Goal: Task Accomplishment & Management: Complete application form

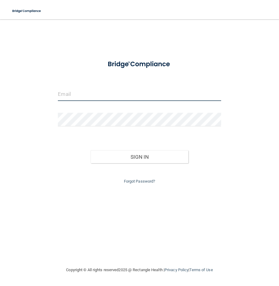
click at [81, 98] on input "email" at bounding box center [139, 95] width 163 height 14
type input "[EMAIL_ADDRESS][DOMAIN_NAME]"
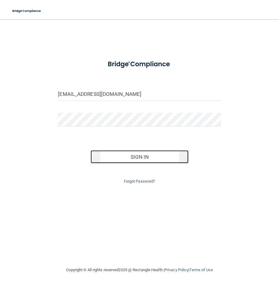
click at [150, 157] on button "Sign In" at bounding box center [140, 156] width 98 height 13
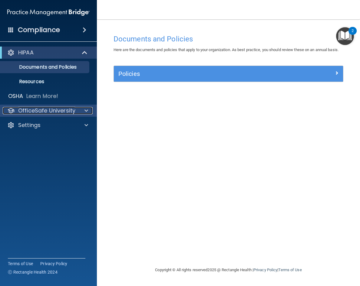
click at [75, 111] on div "OfficeSafe University" at bounding box center [40, 110] width 75 height 7
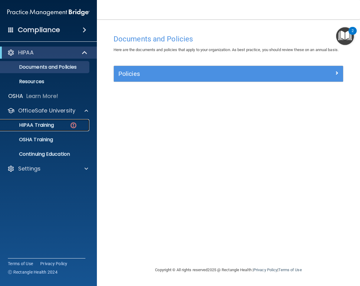
click at [51, 127] on p "HIPAA Training" at bounding box center [29, 125] width 50 height 6
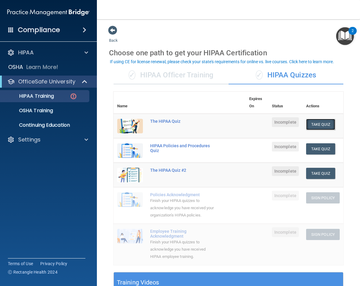
click at [279, 123] on button "Take Quiz" at bounding box center [320, 124] width 29 height 11
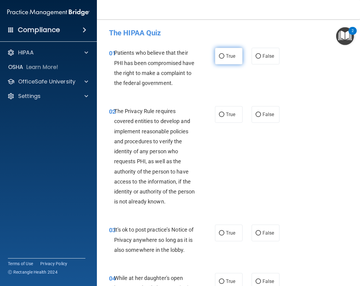
click at [221, 55] on input "True" at bounding box center [221, 56] width 5 height 5
radio input "true"
click at [219, 117] on input "True" at bounding box center [221, 115] width 5 height 5
radio input "true"
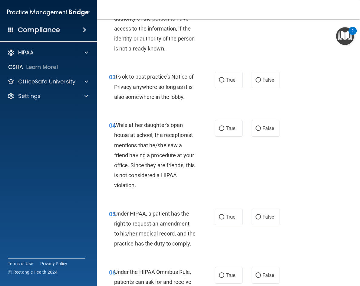
scroll to position [143, 0]
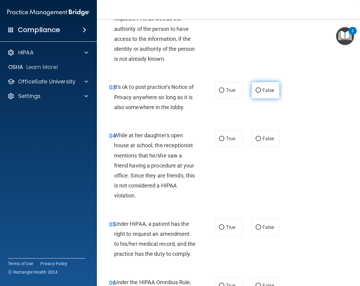
click at [256, 93] on input "False" at bounding box center [258, 90] width 5 height 5
radio input "true"
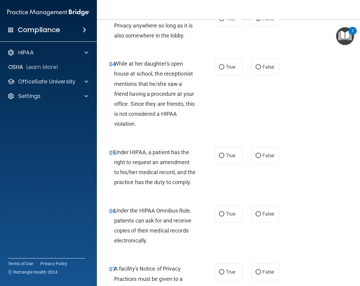
scroll to position [240, 0]
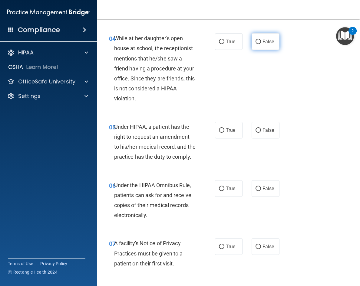
click at [256, 44] on input "False" at bounding box center [258, 42] width 5 height 5
radio input "true"
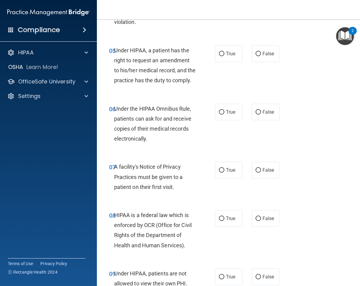
scroll to position [345, 0]
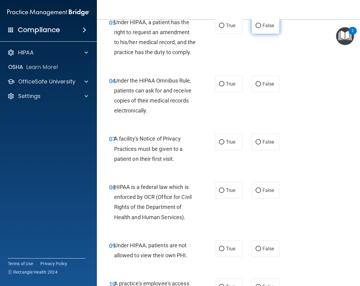
click at [256, 28] on input "False" at bounding box center [258, 26] width 5 height 5
radio input "true"
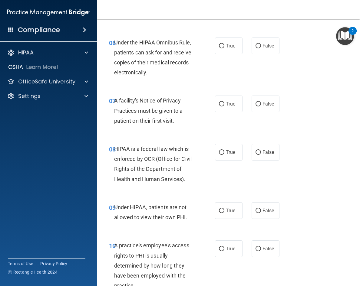
scroll to position [398, 0]
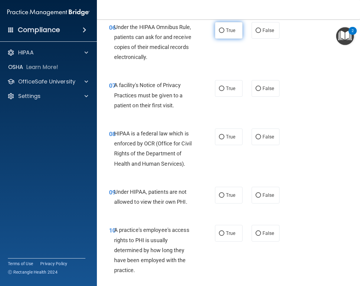
click at [219, 33] on input "True" at bounding box center [221, 30] width 5 height 5
radio input "true"
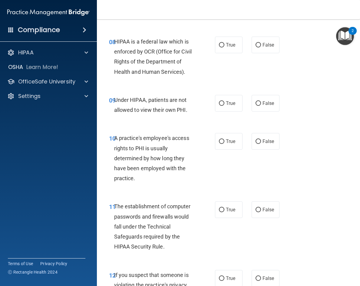
scroll to position [473, 0]
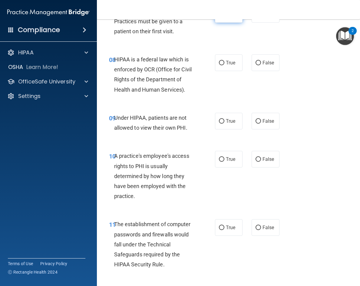
click at [221, 17] on input "True" at bounding box center [221, 14] width 5 height 5
radio input "true"
click at [219, 65] on input "True" at bounding box center [221, 63] width 5 height 5
radio input "true"
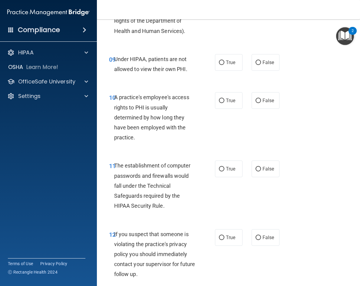
scroll to position [547, 0]
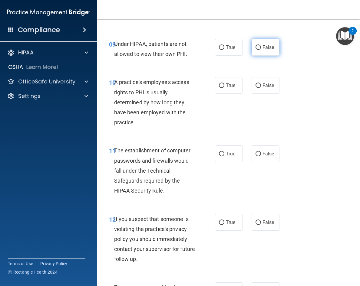
click at [256, 50] on input "False" at bounding box center [258, 47] width 5 height 5
radio input "true"
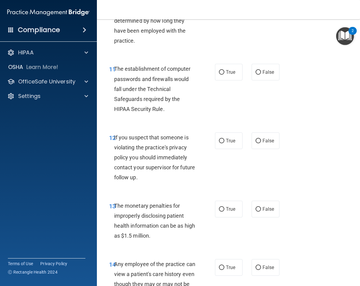
click at [256, 6] on input "False" at bounding box center [258, 4] width 5 height 5
radio input "true"
click at [219, 75] on input "True" at bounding box center [221, 72] width 5 height 5
radio input "true"
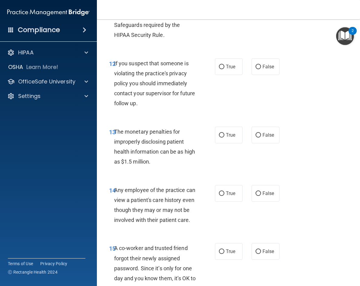
scroll to position [720, 0]
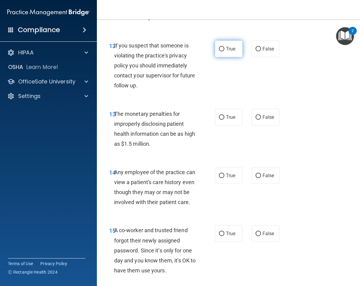
click at [220, 51] on input "True" at bounding box center [221, 49] width 5 height 5
radio input "true"
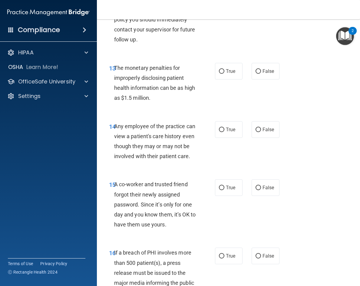
scroll to position [777, 0]
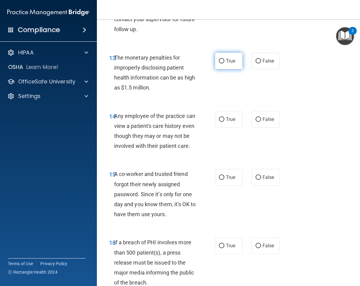
click at [219, 64] on input "True" at bounding box center [221, 61] width 5 height 5
radio input "true"
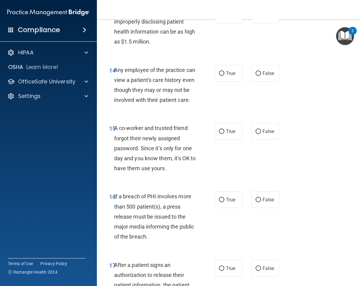
scroll to position [825, 0]
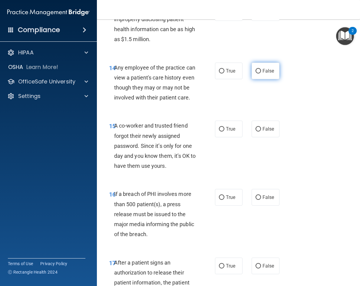
click at [256, 74] on input "False" at bounding box center [258, 71] width 5 height 5
radio input "true"
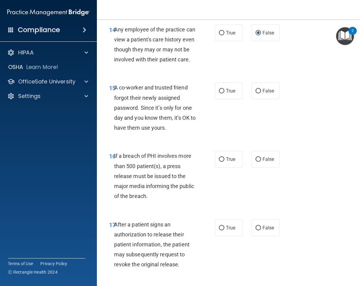
scroll to position [889, 0]
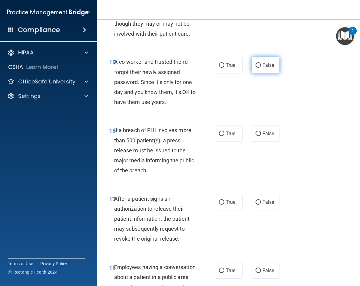
drag, startPoint x: 254, startPoint y: 107, endPoint x: 257, endPoint y: 109, distance: 3.3
click at [256, 68] on input "False" at bounding box center [258, 65] width 5 height 5
radio input "true"
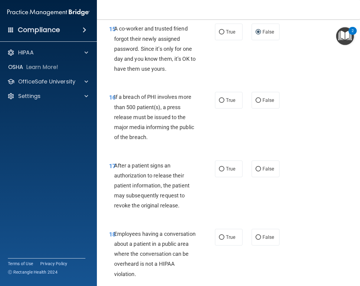
scroll to position [937, 0]
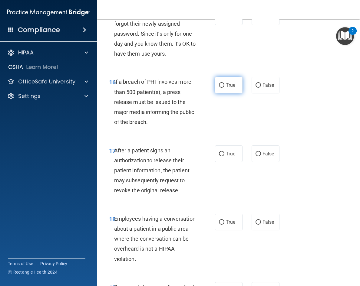
click at [220, 88] on input "True" at bounding box center [221, 85] width 5 height 5
radio input "true"
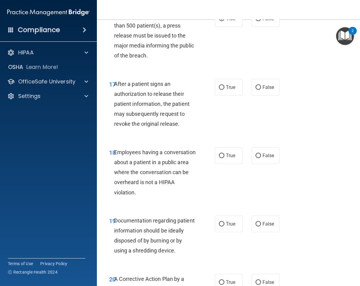
scroll to position [1006, 0]
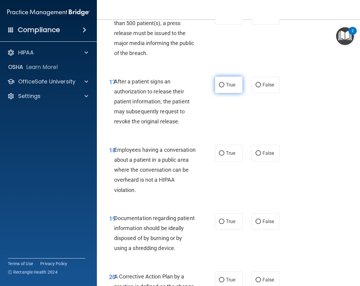
click at [219, 88] on input "True" at bounding box center [221, 85] width 5 height 5
radio input "true"
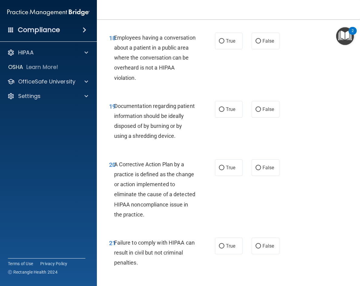
scroll to position [1063, 0]
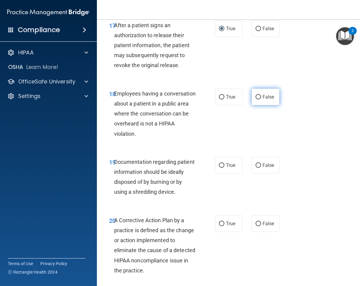
click at [256, 100] on input "False" at bounding box center [258, 97] width 5 height 5
radio input "true"
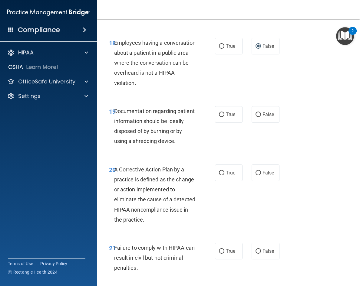
scroll to position [1116, 0]
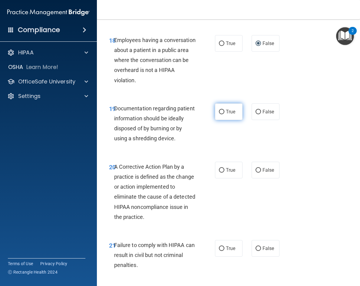
click at [219, 114] on input "True" at bounding box center [221, 112] width 5 height 5
radio input "true"
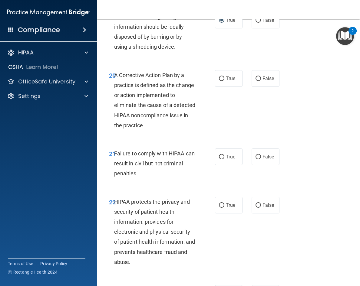
scroll to position [1213, 0]
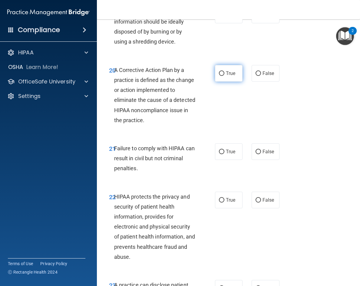
click at [220, 76] on input "True" at bounding box center [221, 73] width 5 height 5
radio input "true"
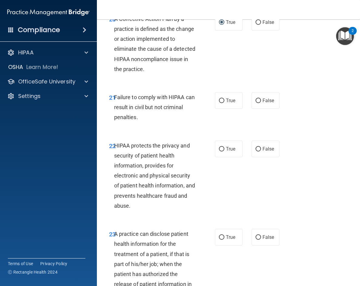
scroll to position [1287, 0]
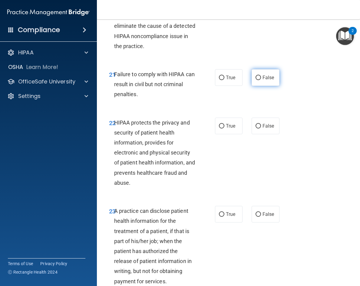
click at [258, 80] on input "False" at bounding box center [258, 78] width 5 height 5
radio input "true"
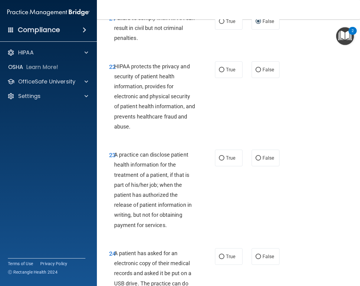
scroll to position [1369, 0]
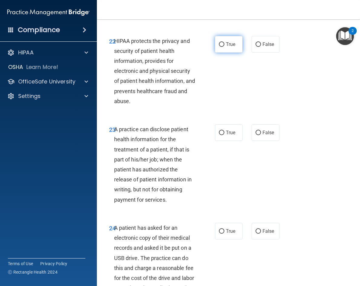
click at [219, 47] on input "True" at bounding box center [221, 44] width 5 height 5
radio input "true"
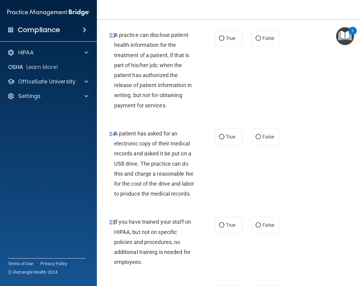
scroll to position [1466, 0]
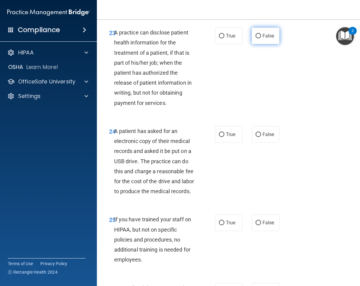
click at [256, 38] on input "False" at bounding box center [258, 36] width 5 height 5
radio input "true"
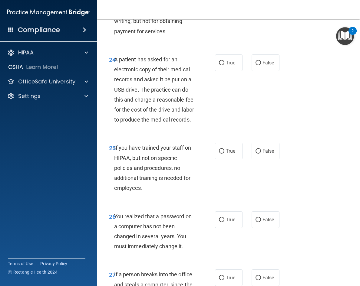
scroll to position [1558, 0]
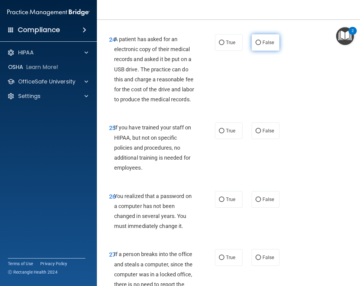
click at [256, 45] on input "False" at bounding box center [258, 43] width 5 height 5
radio input "true"
click at [219, 45] on input "True" at bounding box center [221, 43] width 5 height 5
radio input "true"
radio input "false"
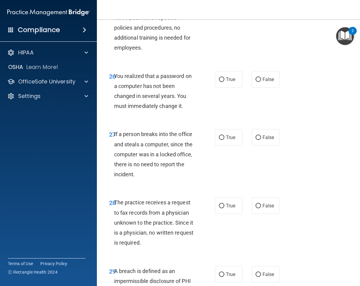
scroll to position [1686, 0]
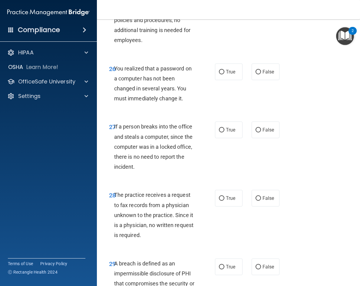
click at [256, 6] on input "False" at bounding box center [258, 3] width 5 height 5
radio input "true"
click at [215, 80] on label "True" at bounding box center [229, 72] width 28 height 17
click at [219, 74] on input "True" at bounding box center [221, 72] width 5 height 5
radio input "true"
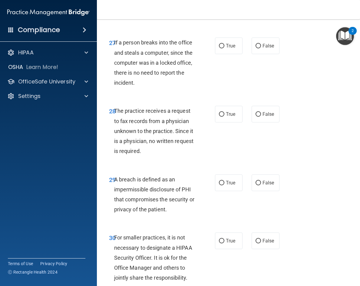
scroll to position [1793, 0]
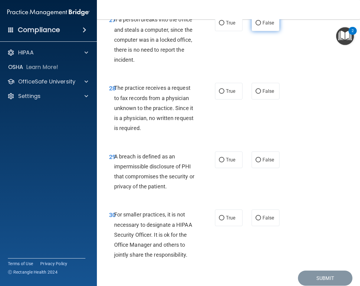
click at [257, 25] on input "False" at bounding box center [258, 23] width 5 height 5
radio input "true"
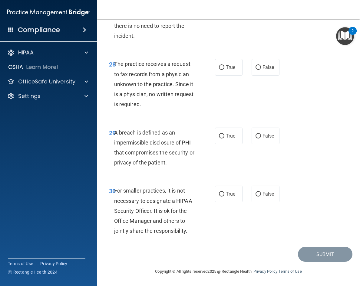
scroll to position [1865, 0]
click at [256, 69] on input "False" at bounding box center [258, 67] width 5 height 5
radio input "true"
click at [221, 137] on input "True" at bounding box center [221, 136] width 5 height 5
radio input "true"
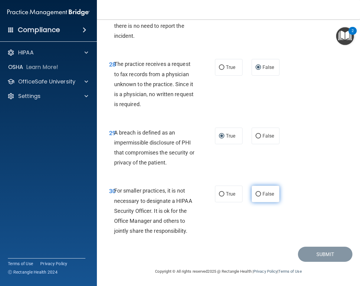
click at [259, 198] on label "False" at bounding box center [266, 194] width 28 height 17
click at [259, 197] on input "False" at bounding box center [258, 194] width 5 height 5
radio input "true"
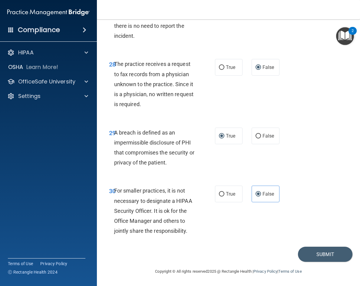
scroll to position [1867, 0]
click at [279, 220] on div "30 For smaller practices, it is not necessary to designate a HIPAA Security Off…" at bounding box center [228, 212] width 248 height 68
click at [279, 255] on button "Submit" at bounding box center [325, 254] width 55 height 15
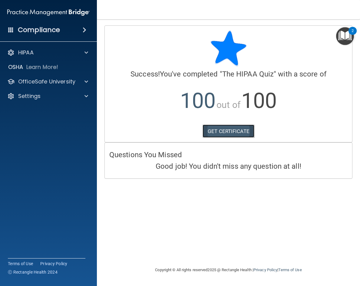
click at [230, 133] on link "GET CERTIFICATE" at bounding box center [229, 131] width 52 height 13
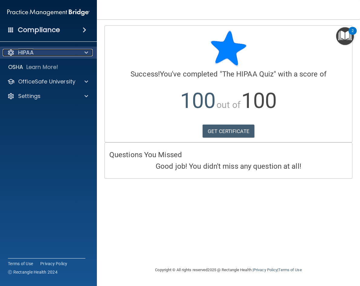
click at [89, 55] on div at bounding box center [85, 52] width 15 height 7
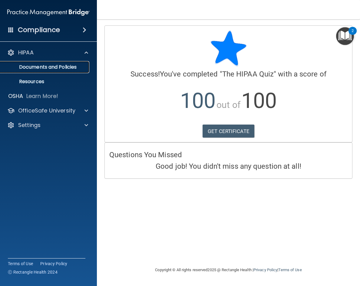
click at [73, 68] on p "Documents and Policies" at bounding box center [45, 67] width 83 height 6
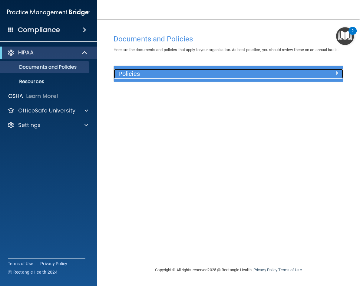
click at [279, 77] on span at bounding box center [337, 72] width 4 height 7
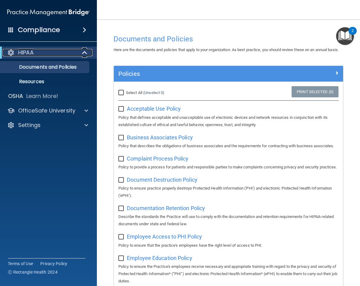
click at [83, 51] on span at bounding box center [85, 52] width 5 height 7
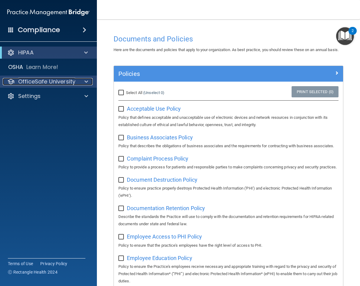
click at [84, 82] on div at bounding box center [85, 81] width 15 height 7
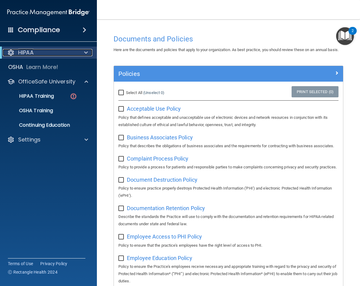
click at [80, 51] on div at bounding box center [85, 52] width 15 height 7
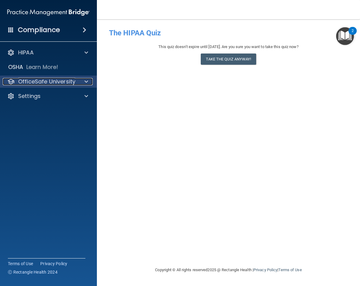
click at [80, 82] on div at bounding box center [85, 81] width 15 height 7
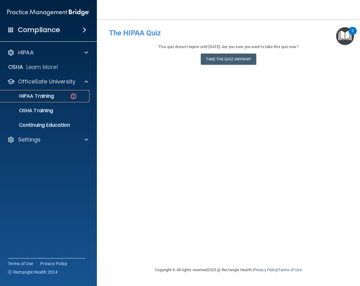
click at [53, 94] on p "HIPAA Training" at bounding box center [29, 96] width 50 height 6
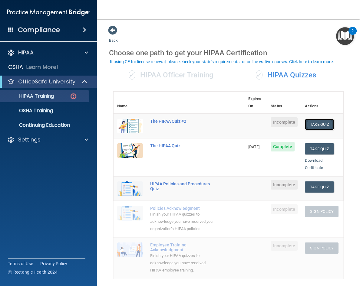
click at [279, 119] on button "Take Quiz" at bounding box center [319, 124] width 29 height 11
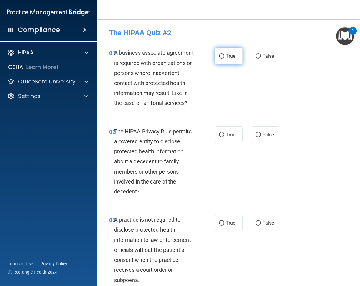
click at [219, 58] on input "True" at bounding box center [221, 56] width 5 height 5
radio input "true"
click at [256, 56] on input "False" at bounding box center [258, 56] width 5 height 5
radio input "true"
radio input "false"
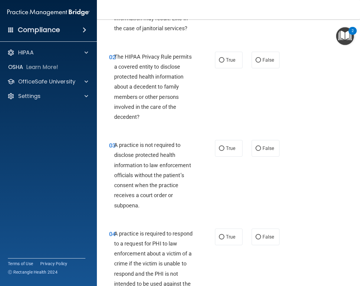
scroll to position [80, 0]
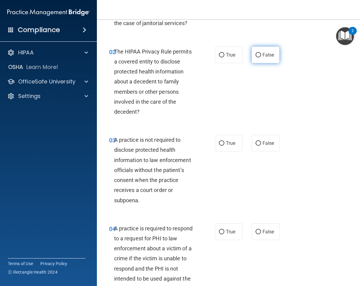
click at [256, 54] on input "False" at bounding box center [258, 55] width 5 height 5
radio input "true"
click at [219, 55] on input "True" at bounding box center [221, 55] width 5 height 5
radio input "true"
radio input "false"
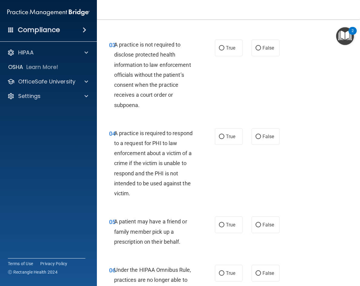
scroll to position [180, 0]
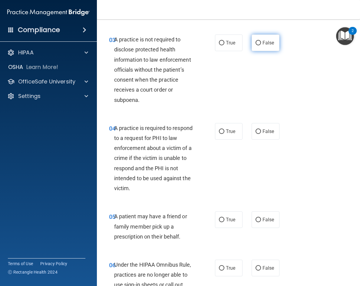
click at [258, 41] on input "False" at bounding box center [258, 43] width 5 height 5
radio input "true"
click at [220, 130] on input "True" at bounding box center [221, 132] width 5 height 5
radio input "true"
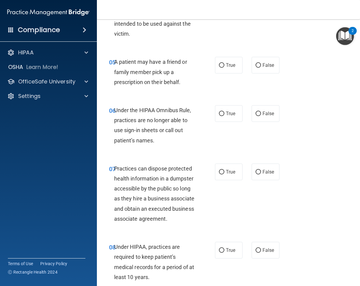
scroll to position [340, 0]
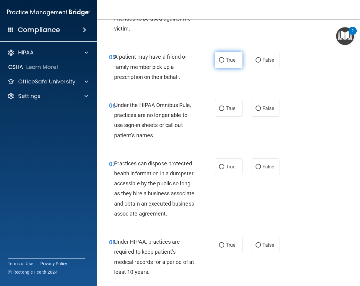
click at [220, 60] on input "True" at bounding box center [221, 60] width 5 height 5
radio input "true"
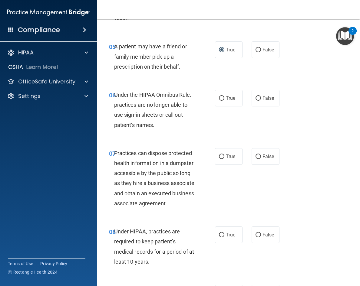
scroll to position [366, 0]
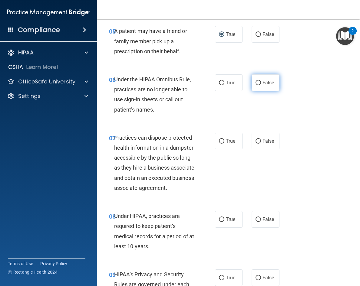
click at [257, 83] on input "False" at bounding box center [258, 83] width 5 height 5
radio input "true"
click at [257, 140] on input "False" at bounding box center [258, 141] width 5 height 5
radio input "true"
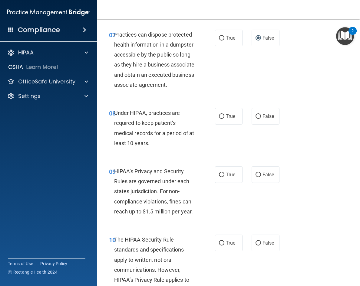
scroll to position [480, 0]
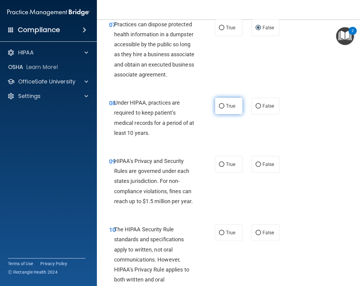
click at [219, 109] on input "True" at bounding box center [221, 106] width 5 height 5
radio input "true"
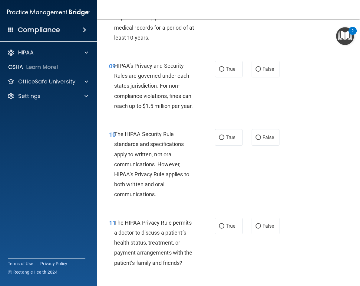
scroll to position [578, 0]
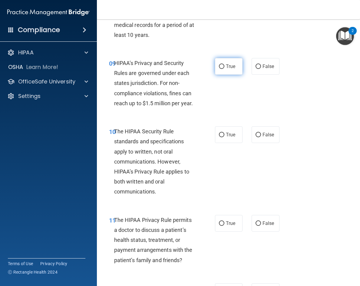
click at [219, 69] on input "True" at bounding box center [221, 66] width 5 height 5
radio input "true"
click at [256, 69] on input "False" at bounding box center [258, 66] width 5 height 5
radio input "true"
radio input "false"
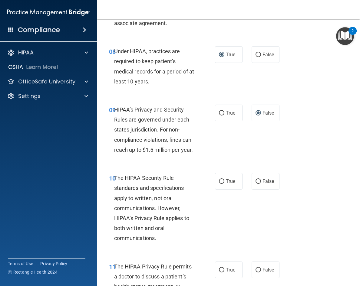
scroll to position [505, 0]
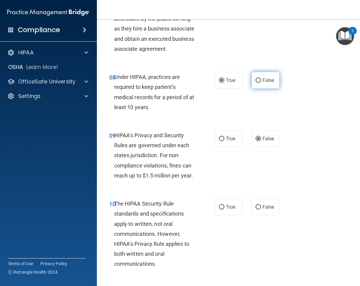
click at [256, 83] on input "False" at bounding box center [258, 80] width 5 height 5
radio input "true"
radio input "false"
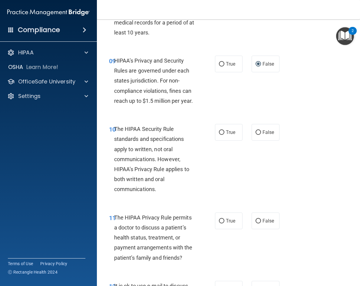
scroll to position [585, 0]
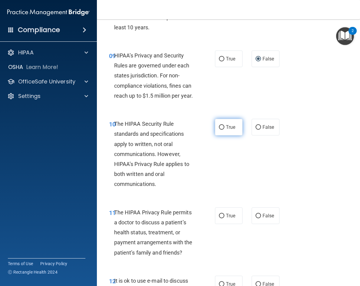
click at [219, 130] on input "True" at bounding box center [221, 127] width 5 height 5
radio input "true"
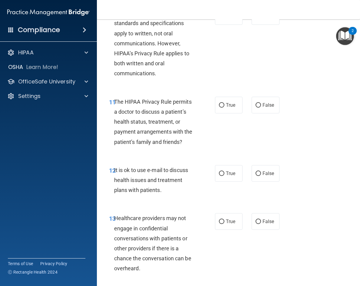
scroll to position [714, 0]
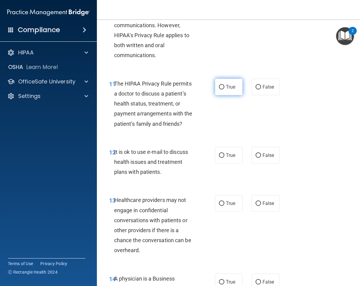
click at [219, 90] on input "True" at bounding box center [221, 87] width 5 height 5
radio input "true"
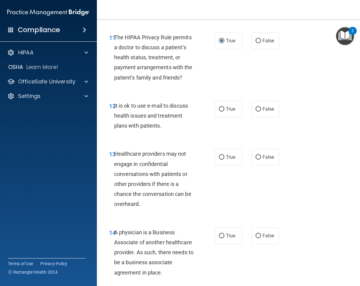
scroll to position [776, 0]
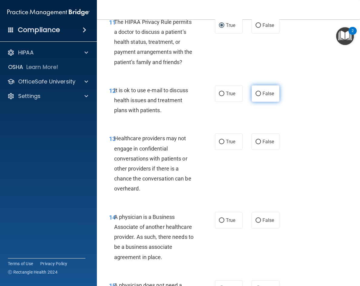
click at [256, 96] on input "False" at bounding box center [258, 94] width 5 height 5
radio input "true"
click at [219, 96] on input "True" at bounding box center [221, 94] width 5 height 5
radio input "true"
radio input "false"
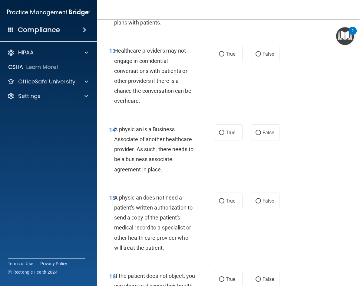
scroll to position [890, 0]
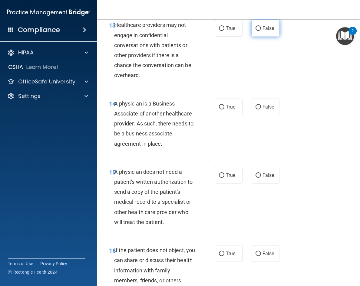
click at [258, 31] on input "False" at bounding box center [258, 28] width 5 height 5
radio input "true"
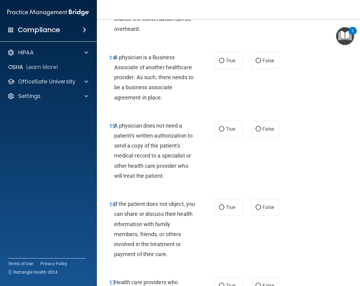
scroll to position [939, 0]
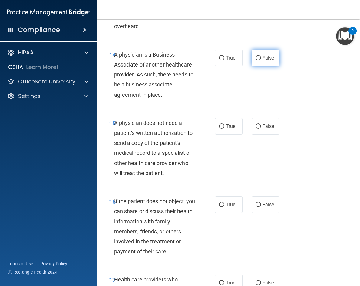
click at [252, 66] on label "False" at bounding box center [266, 58] width 28 height 17
click at [256, 61] on input "False" at bounding box center [258, 58] width 5 height 5
radio input "true"
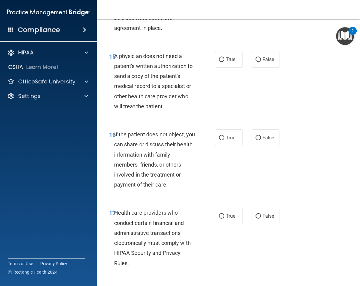
scroll to position [1042, 0]
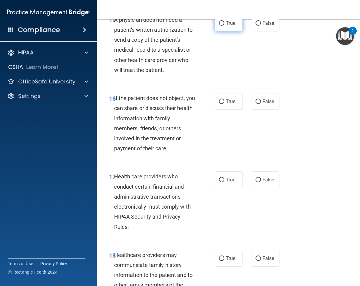
click at [219, 26] on input "True" at bounding box center [221, 23] width 5 height 5
radio input "true"
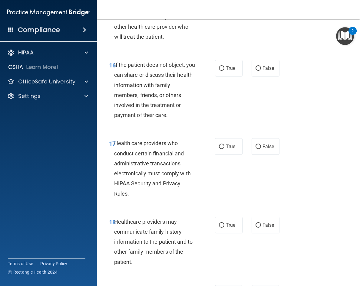
scroll to position [1078, 0]
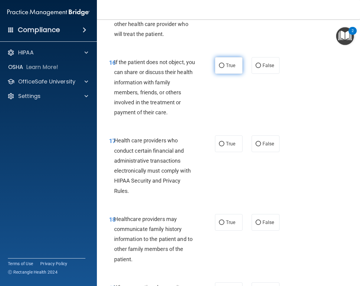
click at [221, 68] on input "True" at bounding box center [221, 66] width 5 height 5
radio input "true"
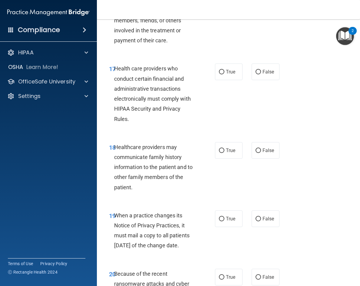
scroll to position [1163, 0]
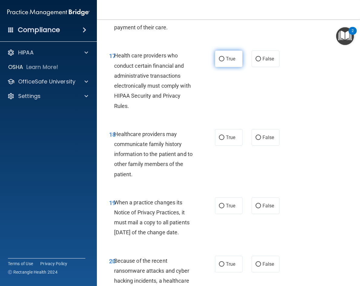
click at [220, 61] on input "True" at bounding box center [221, 59] width 5 height 5
radio input "true"
click at [256, 140] on input "False" at bounding box center [258, 138] width 5 height 5
radio input "true"
click at [256, 140] on input "False" at bounding box center [258, 138] width 5 height 5
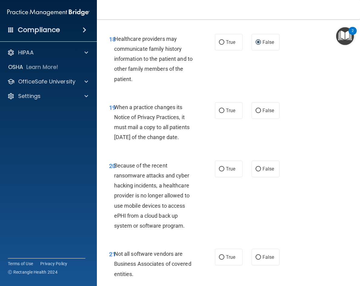
scroll to position [1269, 0]
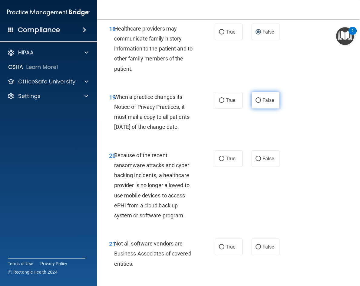
click at [256, 103] on input "False" at bounding box center [258, 100] width 5 height 5
radio input "true"
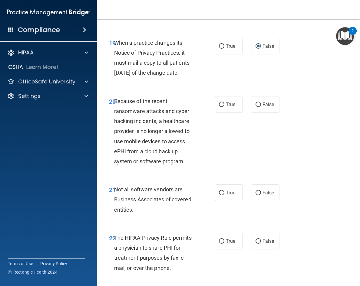
scroll to position [1356, 0]
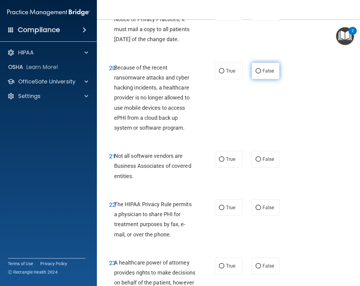
click at [256, 74] on input "False" at bounding box center [258, 71] width 5 height 5
radio input "true"
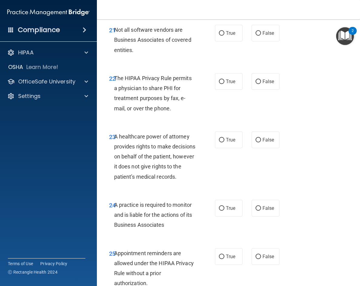
scroll to position [1496, 0]
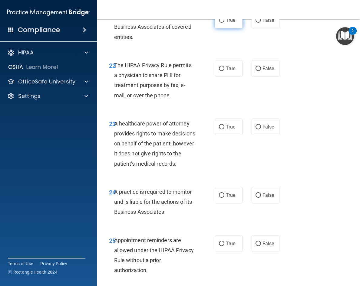
click at [222, 28] on label "True" at bounding box center [229, 20] width 28 height 17
click at [222, 23] on input "True" at bounding box center [221, 20] width 5 height 5
radio input "true"
click at [219, 71] on input "True" at bounding box center [221, 69] width 5 height 5
radio input "true"
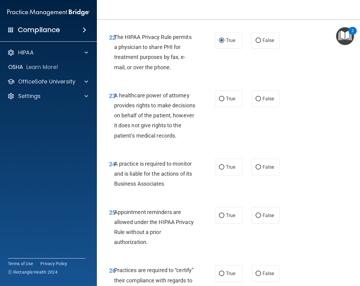
scroll to position [1534, 0]
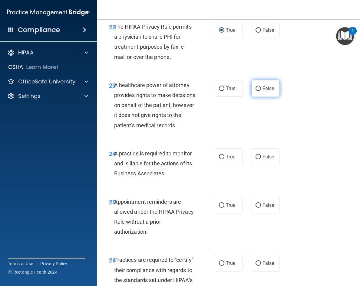
click at [257, 91] on input "False" at bounding box center [258, 89] width 5 height 5
radio input "true"
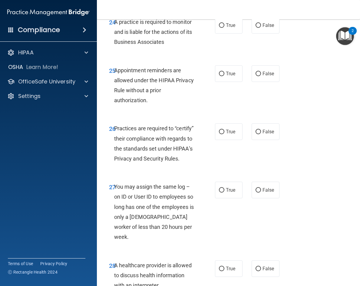
scroll to position [1676, 0]
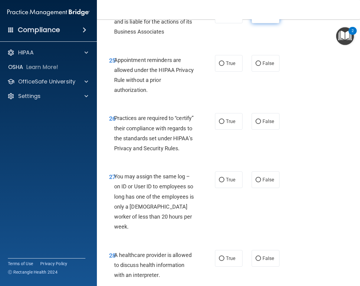
click at [257, 18] on input "False" at bounding box center [258, 15] width 5 height 5
radio input "true"
click at [219, 66] on input "True" at bounding box center [221, 63] width 5 height 5
radio input "true"
click at [220, 124] on input "True" at bounding box center [221, 122] width 5 height 5
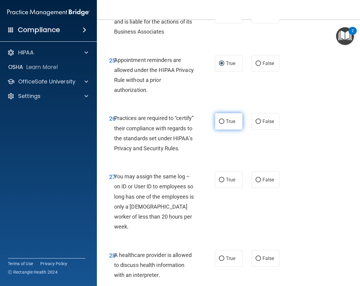
radio input "true"
click at [257, 124] on input "False" at bounding box center [258, 122] width 5 height 5
radio input "true"
radio input "false"
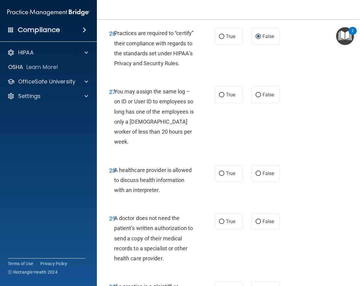
scroll to position [1777, 0]
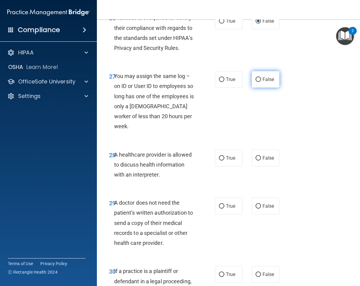
click at [256, 82] on input "False" at bounding box center [258, 80] width 5 height 5
radio input "true"
click at [219, 161] on input "True" at bounding box center [221, 158] width 5 height 5
radio input "true"
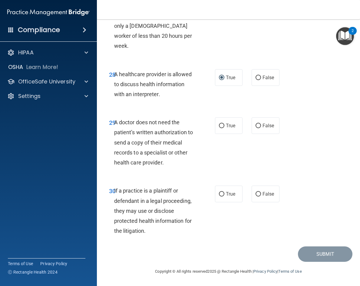
scroll to position [1875, 0]
click at [220, 128] on input "True" at bounding box center [221, 126] width 5 height 5
radio input "true"
click at [219, 197] on input "True" at bounding box center [221, 194] width 5 height 5
radio input "true"
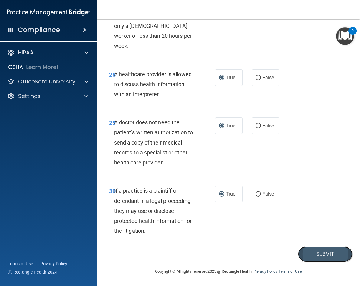
click at [279, 262] on button "Submit" at bounding box center [325, 254] width 55 height 15
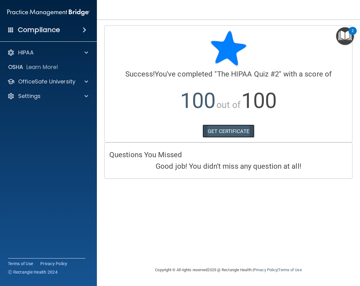
click at [231, 133] on link "GET CERTIFICATE" at bounding box center [229, 131] width 52 height 13
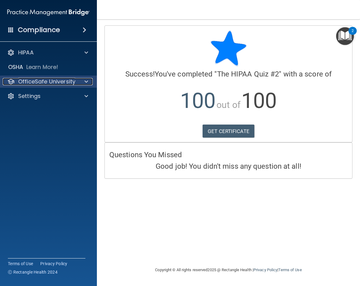
click at [79, 81] on div at bounding box center [85, 81] width 15 height 7
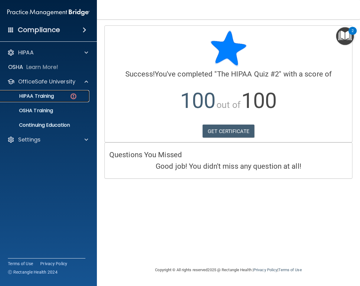
click at [63, 97] on div "HIPAA Training" at bounding box center [45, 96] width 83 height 6
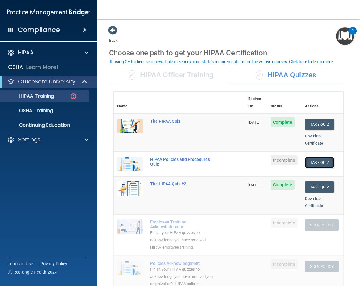
click at [279, 157] on button "Take Quiz" at bounding box center [319, 162] width 29 height 11
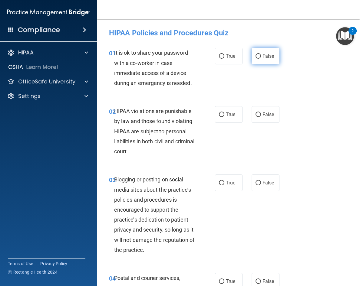
click at [256, 56] on input "False" at bounding box center [258, 56] width 5 height 5
radio input "true"
click at [219, 114] on input "True" at bounding box center [221, 115] width 5 height 5
radio input "true"
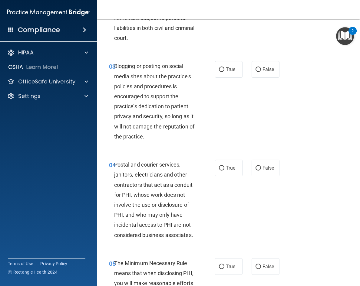
scroll to position [122, 0]
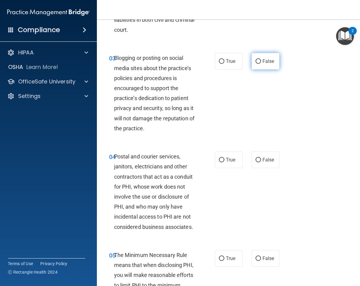
click at [256, 60] on input "False" at bounding box center [258, 61] width 5 height 5
radio input "true"
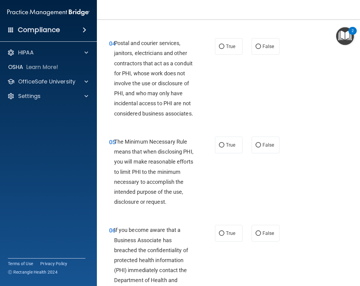
scroll to position [238, 0]
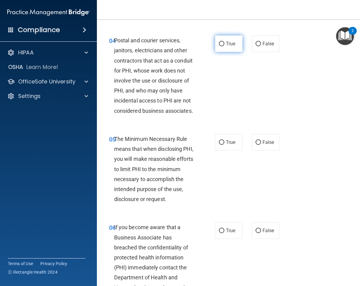
click at [220, 45] on input "True" at bounding box center [221, 44] width 5 height 5
radio input "true"
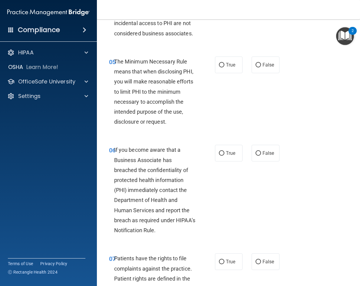
scroll to position [329, 0]
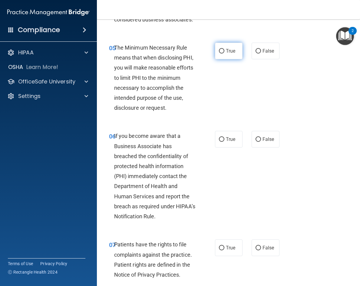
click at [222, 59] on label "True" at bounding box center [229, 51] width 28 height 17
click at [222, 54] on input "True" at bounding box center [221, 51] width 5 height 5
radio input "true"
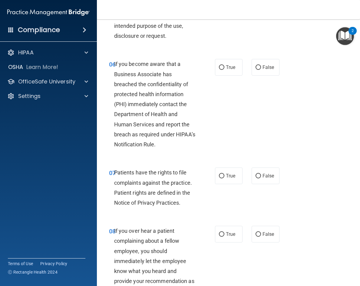
scroll to position [432, 0]
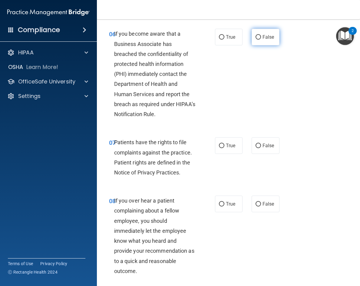
click at [256, 40] on input "False" at bounding box center [258, 37] width 5 height 5
radio input "true"
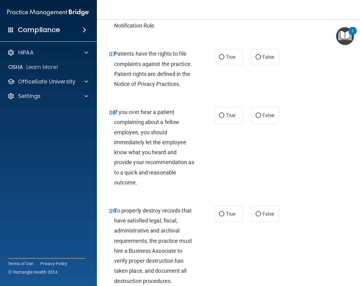
scroll to position [523, 0]
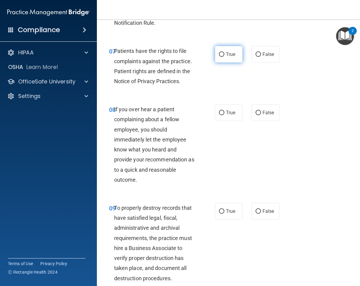
click at [219, 57] on input "True" at bounding box center [221, 54] width 5 height 5
radio input "true"
click at [256, 115] on input "False" at bounding box center [258, 113] width 5 height 5
radio input "true"
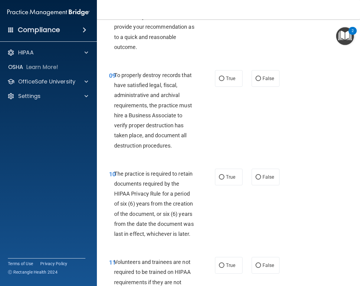
scroll to position [706, 0]
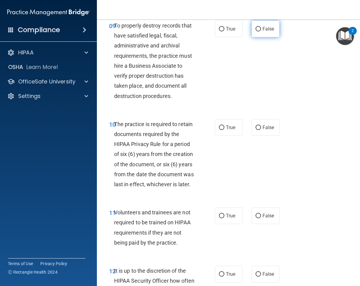
click at [256, 31] on input "False" at bounding box center [258, 29] width 5 height 5
radio input "true"
click at [219, 130] on input "True" at bounding box center [221, 128] width 5 height 5
radio input "true"
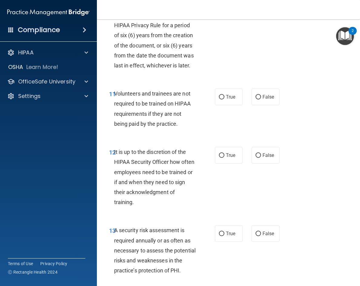
scroll to position [839, 0]
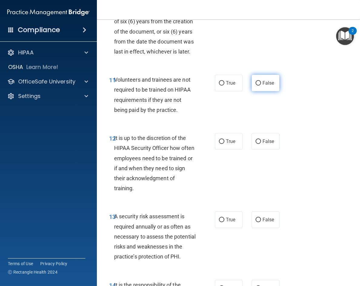
click at [257, 86] on input "False" at bounding box center [258, 83] width 5 height 5
radio input "true"
click at [256, 144] on input "False" at bounding box center [258, 142] width 5 height 5
radio input "true"
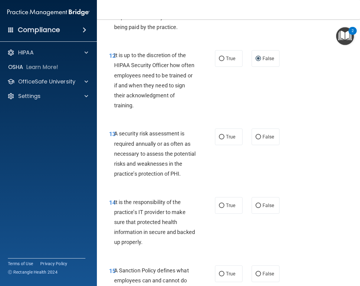
scroll to position [991, 0]
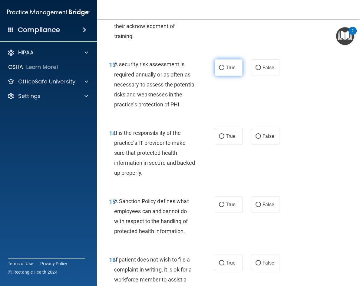
click at [219, 70] on input "True" at bounding box center [221, 68] width 5 height 5
radio input "true"
click at [221, 139] on input "True" at bounding box center [221, 136] width 5 height 5
radio input "true"
click at [256, 139] on input "False" at bounding box center [258, 136] width 5 height 5
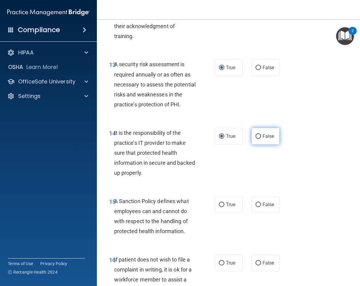
radio input "true"
radio input "false"
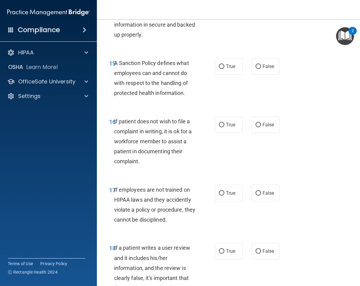
scroll to position [1135, 0]
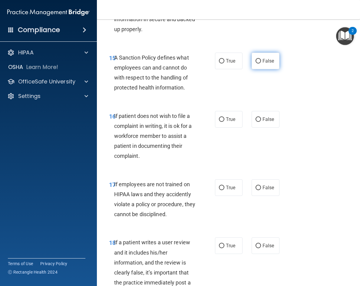
click at [256, 64] on input "False" at bounding box center [258, 61] width 5 height 5
radio input "true"
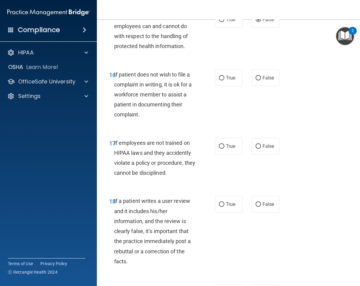
scroll to position [1198, 0]
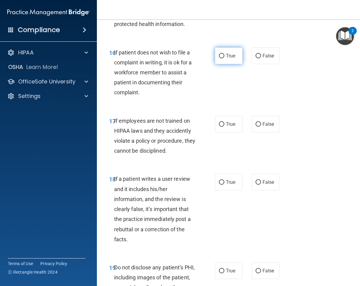
click at [219, 58] on input "True" at bounding box center [221, 56] width 5 height 5
radio input "true"
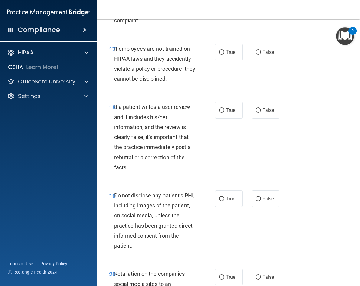
scroll to position [1284, 0]
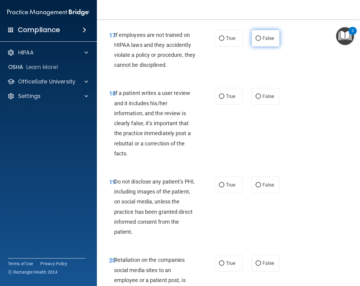
click at [256, 41] on input "False" at bounding box center [258, 38] width 5 height 5
radio input "true"
click at [220, 99] on input "True" at bounding box center [221, 96] width 5 height 5
radio input "true"
click at [256, 99] on input "False" at bounding box center [258, 96] width 5 height 5
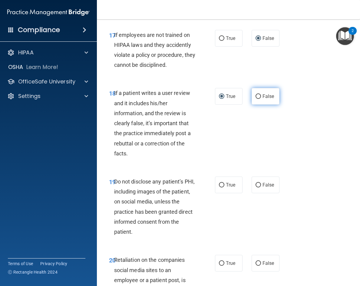
radio input "true"
radio input "false"
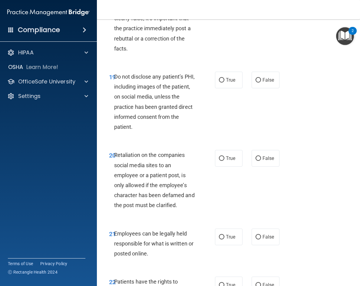
scroll to position [1412, 0]
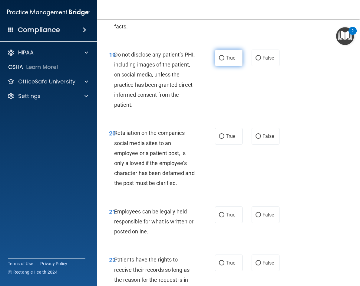
click at [219, 61] on input "True" at bounding box center [221, 58] width 5 height 5
radio input "true"
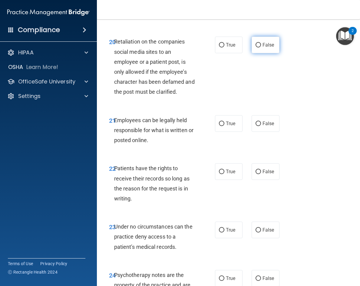
click at [256, 48] on input "False" at bounding box center [258, 45] width 5 height 5
radio input "true"
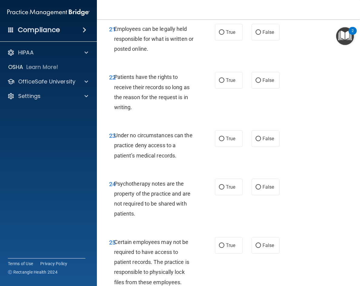
scroll to position [1600, 0]
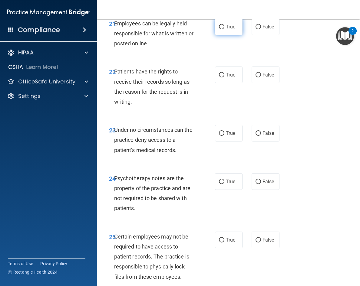
click at [220, 29] on input "True" at bounding box center [221, 27] width 5 height 5
radio input "true"
click at [256, 78] on input "False" at bounding box center [258, 75] width 5 height 5
radio input "true"
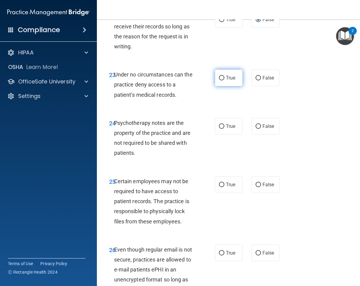
click at [220, 81] on input "True" at bounding box center [221, 78] width 5 height 5
radio input "true"
click at [256, 81] on input "False" at bounding box center [258, 78] width 5 height 5
radio input "true"
radio input "false"
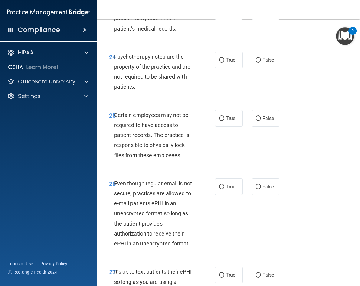
scroll to position [1724, 0]
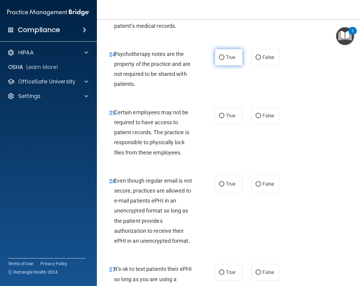
click at [219, 60] on input "True" at bounding box center [221, 57] width 5 height 5
radio input "true"
click at [220, 118] on input "True" at bounding box center [221, 116] width 5 height 5
radio input "true"
click at [258, 187] on input "False" at bounding box center [258, 184] width 5 height 5
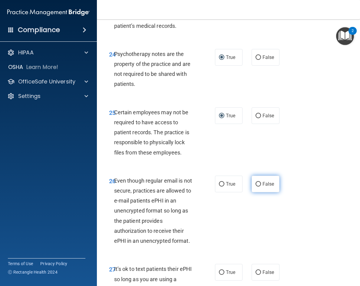
radio input "true"
drag, startPoint x: 219, startPoint y: 204, endPoint x: 225, endPoint y: 206, distance: 6.5
click at [219, 187] on input "True" at bounding box center [221, 184] width 5 height 5
radio input "true"
radio input "false"
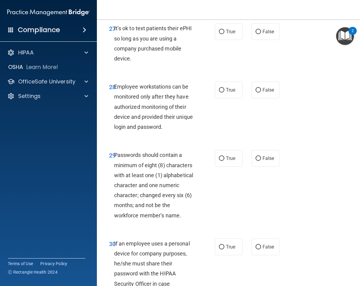
scroll to position [1968, 0]
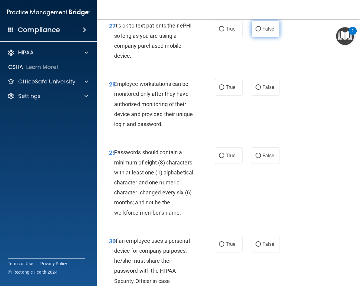
click at [256, 31] on input "False" at bounding box center [258, 29] width 5 height 5
radio input "true"
click at [256, 90] on input "False" at bounding box center [258, 87] width 5 height 5
radio input "true"
click at [221, 158] on input "True" at bounding box center [221, 156] width 5 height 5
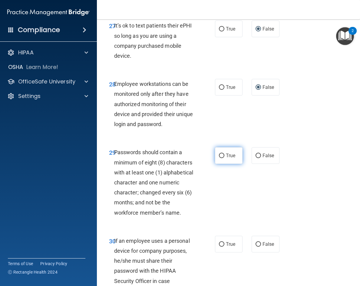
radio input "true"
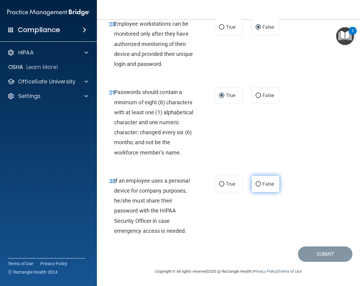
click at [256, 185] on input "False" at bounding box center [258, 184] width 5 height 5
radio input "true"
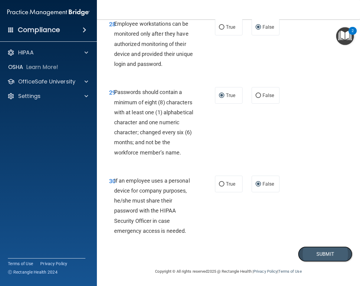
click at [279, 254] on button "Submit" at bounding box center [325, 254] width 55 height 15
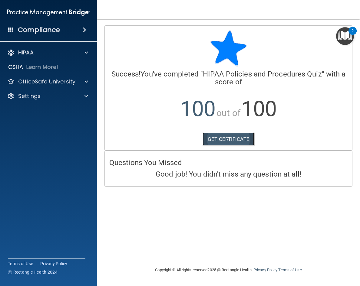
click at [238, 140] on link "GET CERTIFICATE" at bounding box center [229, 139] width 52 height 13
